Goal: Information Seeking & Learning: Learn about a topic

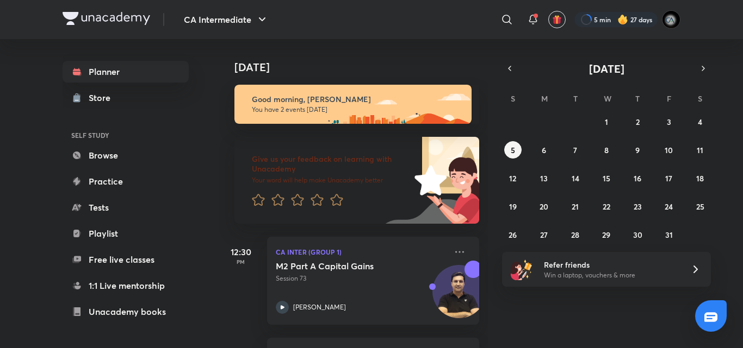
click at [342, 64] on h4 "Today" at bounding box center [361, 67] width 255 height 13
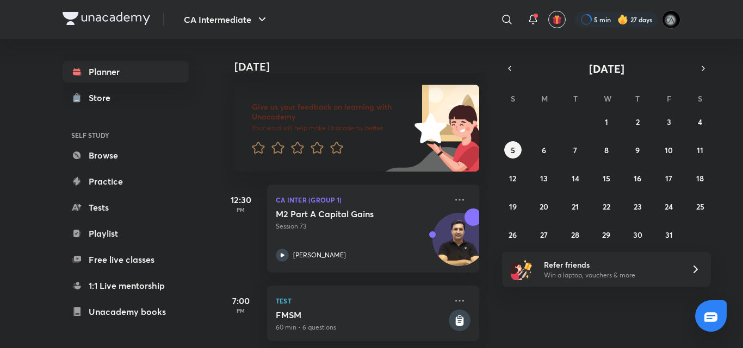
scroll to position [65, 0]
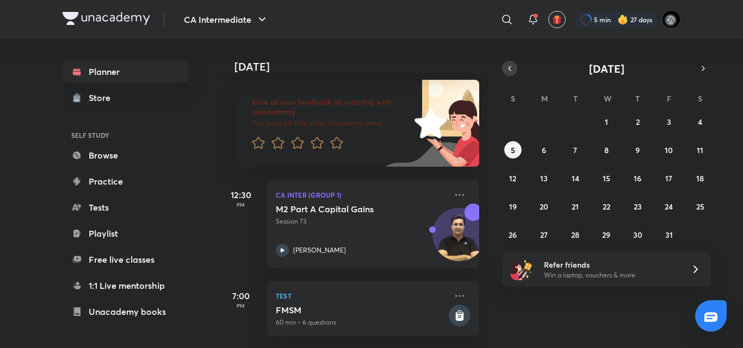
click at [509, 66] on icon "button" at bounding box center [509, 69] width 9 height 10
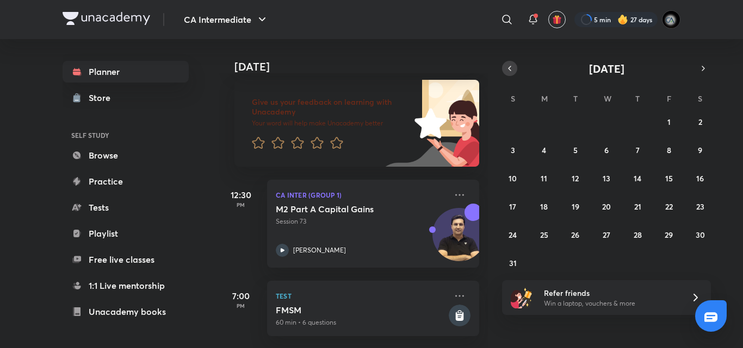
click at [509, 66] on icon "button" at bounding box center [509, 69] width 9 height 10
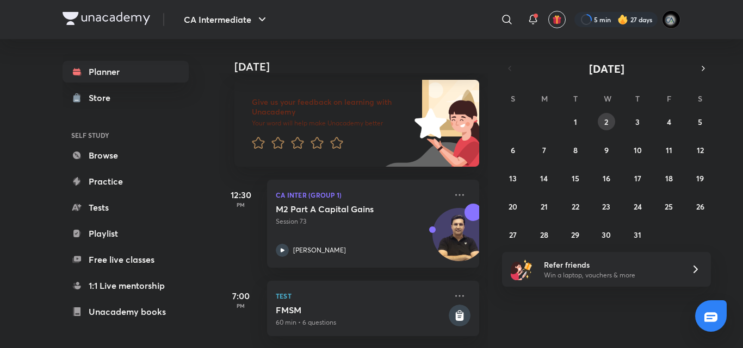
click at [604, 117] on abbr "2" at bounding box center [606, 122] width 4 height 10
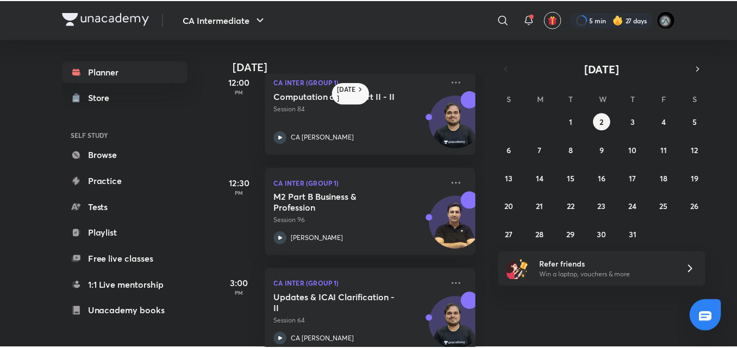
scroll to position [349, 0]
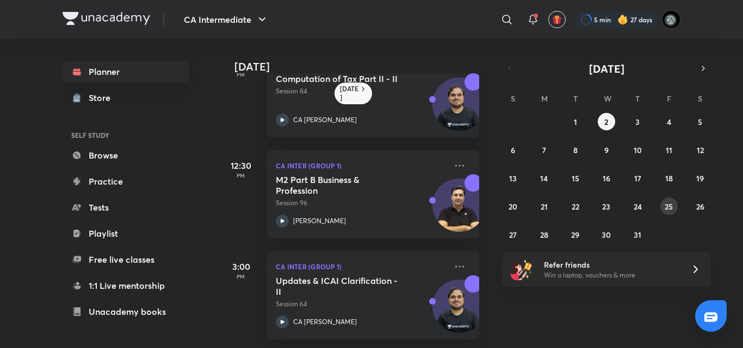
click at [669, 208] on abbr "25" at bounding box center [668, 207] width 8 height 10
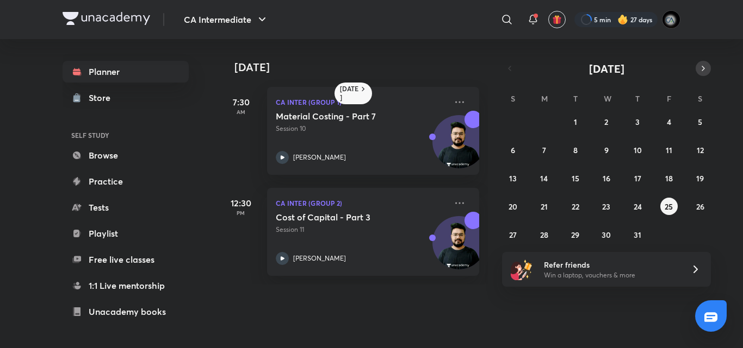
click at [700, 66] on icon "button" at bounding box center [702, 69] width 9 height 10
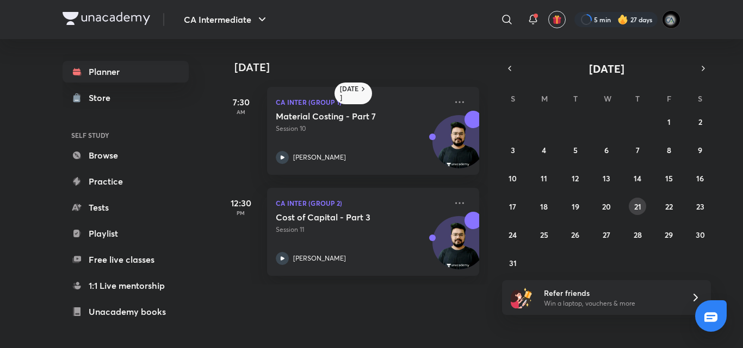
click at [632, 203] on button "21" at bounding box center [636, 206] width 17 height 17
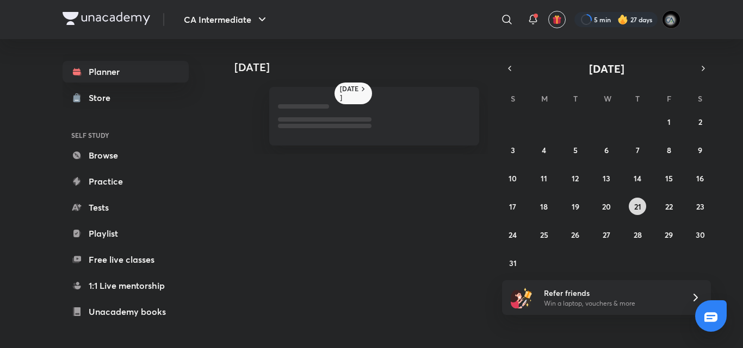
click at [631, 203] on button "21" at bounding box center [636, 206] width 17 height 17
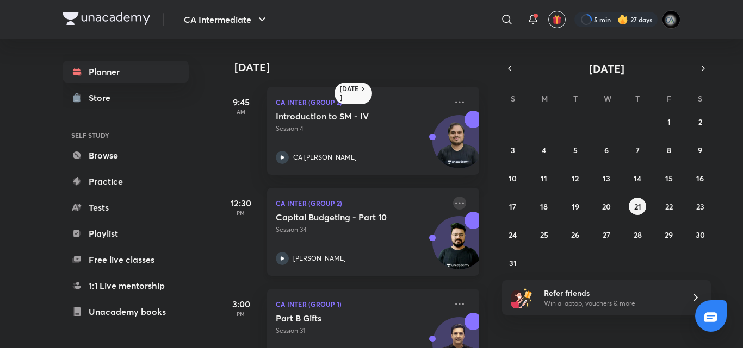
click at [453, 202] on icon at bounding box center [459, 203] width 13 height 13
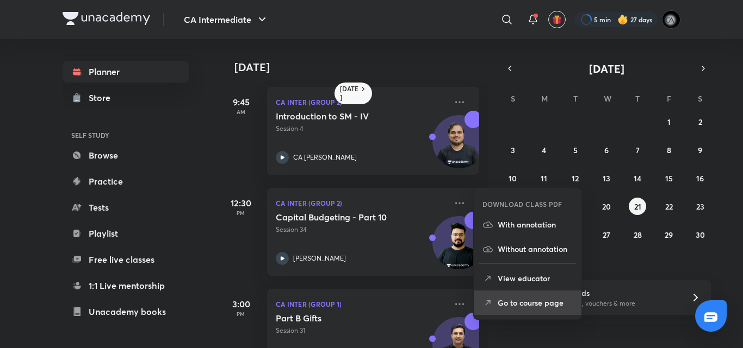
click at [506, 300] on p "Go to course page" at bounding box center [534, 302] width 75 height 11
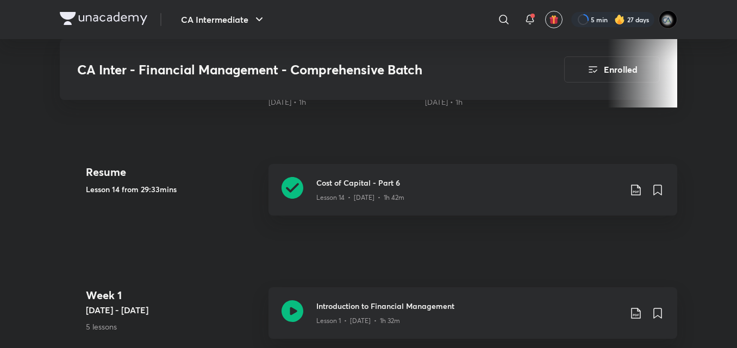
scroll to position [478, 0]
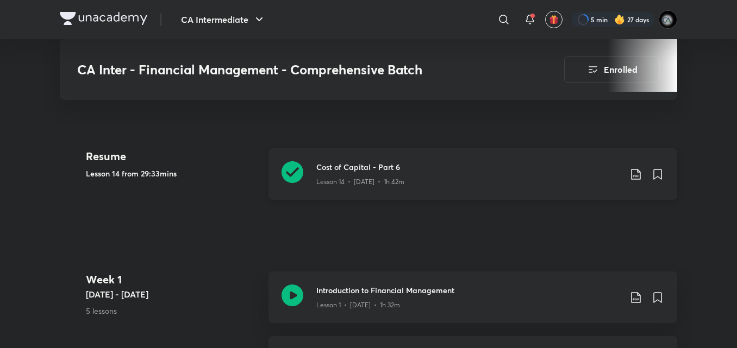
click at [437, 174] on div "Lesson 14 • [DATE] • 1h 42m" at bounding box center [468, 180] width 304 height 14
